Goal: Task Accomplishment & Management: Use online tool/utility

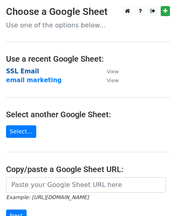
click at [23, 73] on strong "SSL Email" at bounding box center [22, 71] width 33 height 7
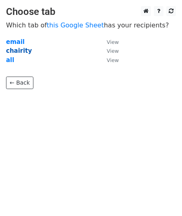
click at [17, 52] on strong "chairity" at bounding box center [19, 50] width 26 height 7
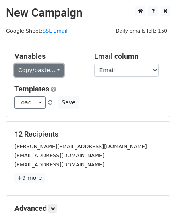
click at [49, 71] on link "Copy/paste..." at bounding box center [39, 70] width 49 height 13
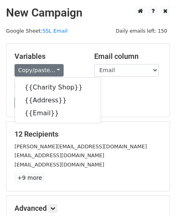
click at [70, 47] on div "Variables Copy/paste... {{Charity Shop}} {{Address}} {{Email}} Email column Cha…" at bounding box center [87, 80] width 163 height 73
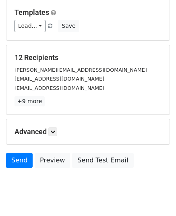
scroll to position [97, 0]
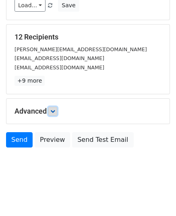
click at [54, 111] on icon at bounding box center [52, 111] width 5 height 5
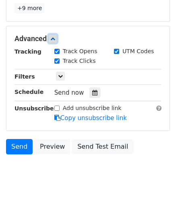
scroll to position [176, 0]
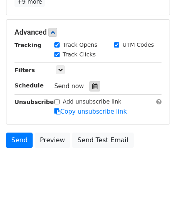
click at [92, 87] on icon at bounding box center [94, 87] width 5 height 6
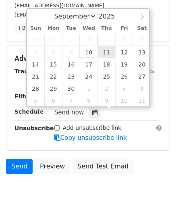
scroll to position [136, 0]
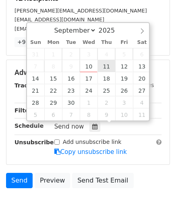
type input "2025-09-11 12:00"
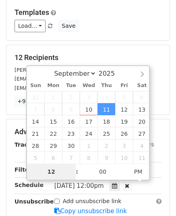
scroll to position [155, 0]
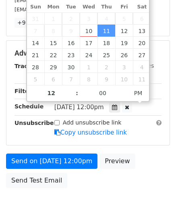
click at [38, 137] on div "Unsubscribe" at bounding box center [28, 128] width 40 height 19
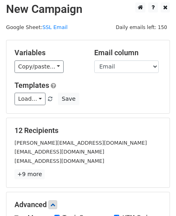
scroll to position [0, 0]
